Goal: Task Accomplishment & Management: Manage account settings

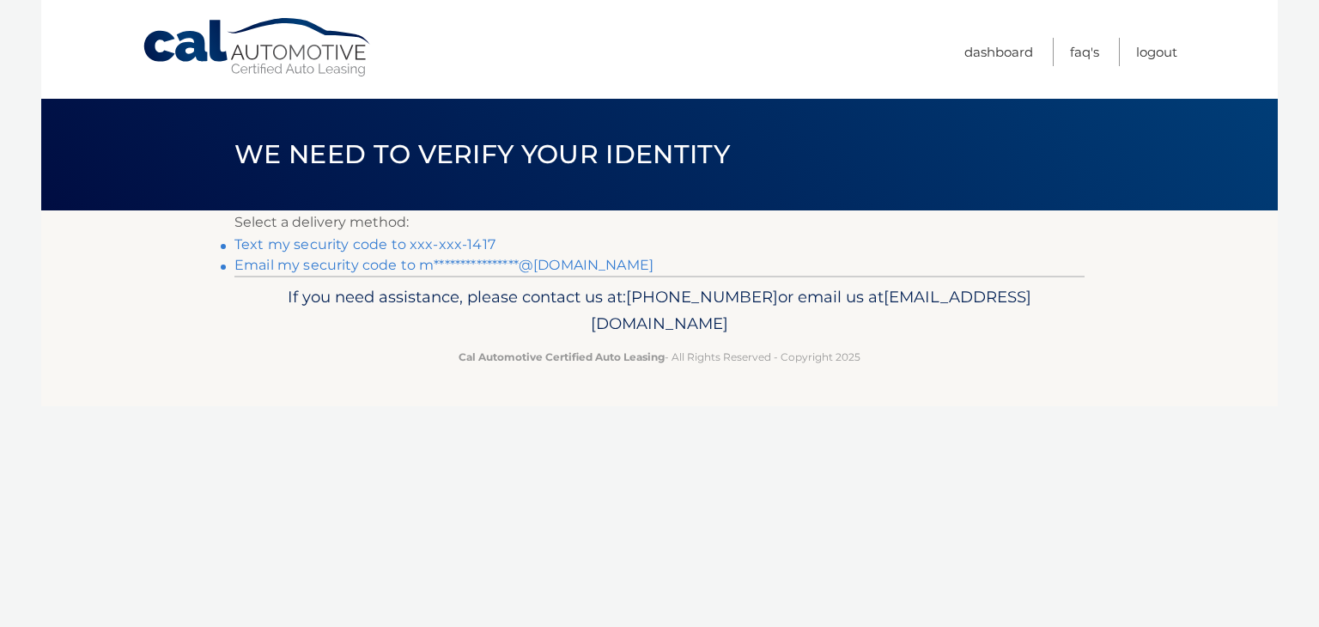
click at [460, 244] on link "Text my security code to xxx-xxx-1417" at bounding box center [365, 244] width 261 height 16
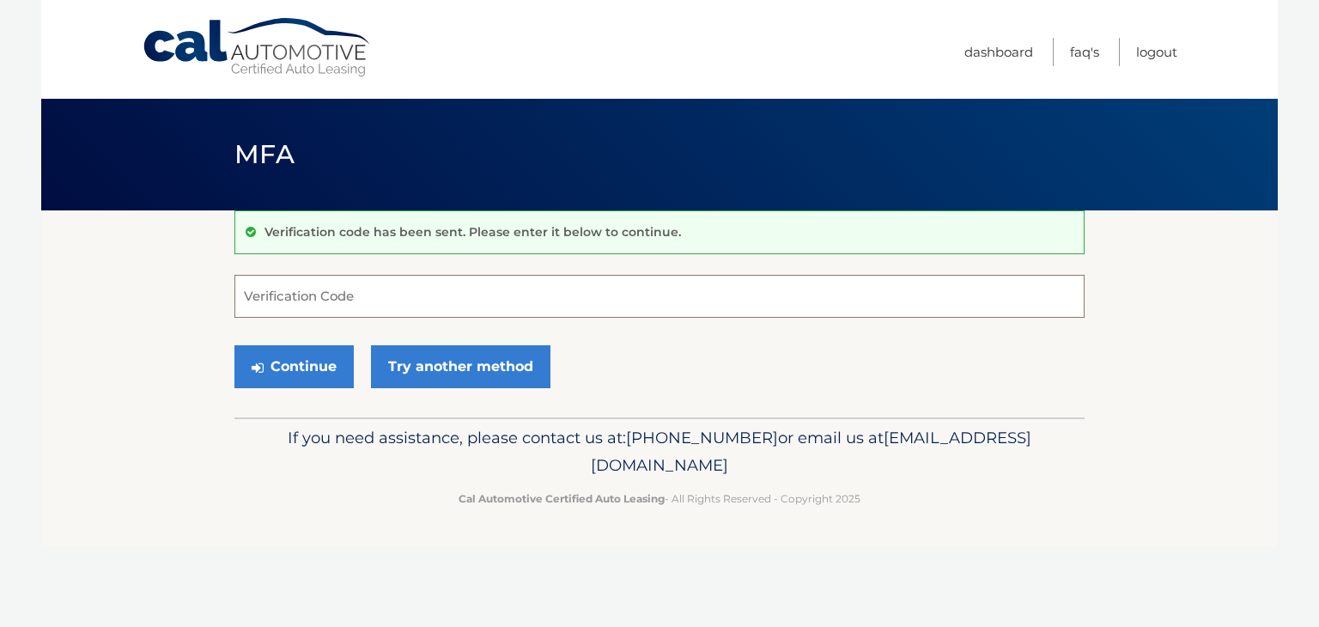
click at [441, 279] on input "Verification Code" at bounding box center [660, 296] width 850 height 43
type input "924129"
click at [337, 356] on button "Continue" at bounding box center [294, 366] width 119 height 43
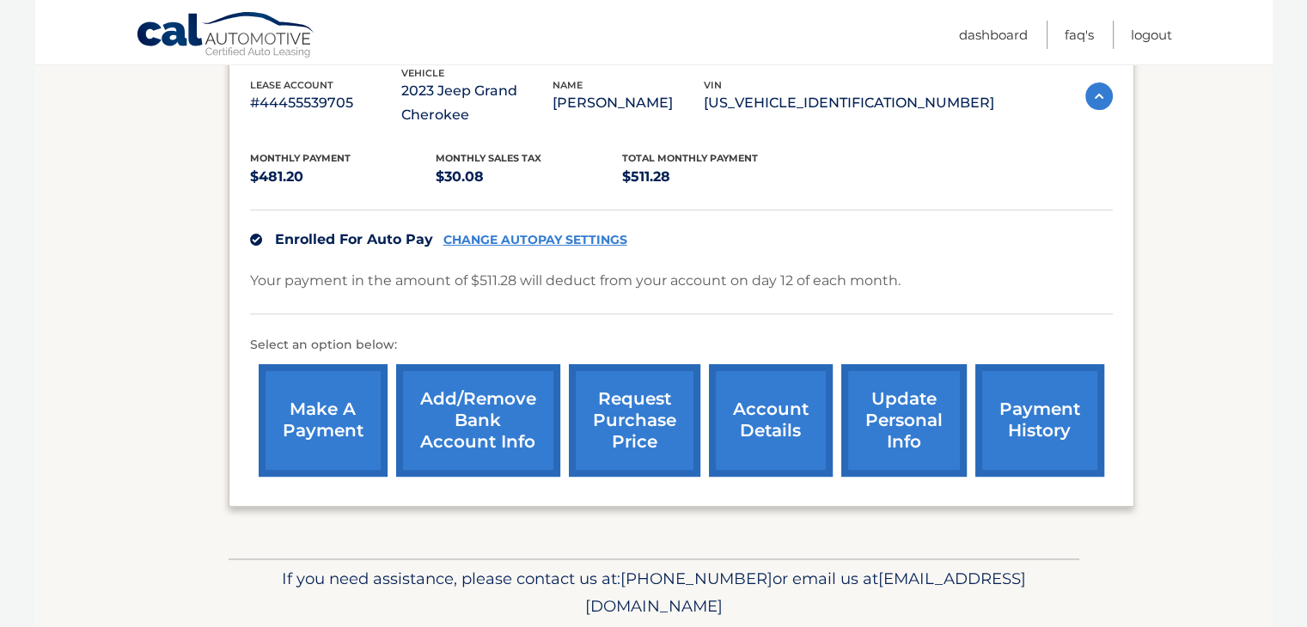
scroll to position [371, 0]
